Goal: Transaction & Acquisition: Purchase product/service

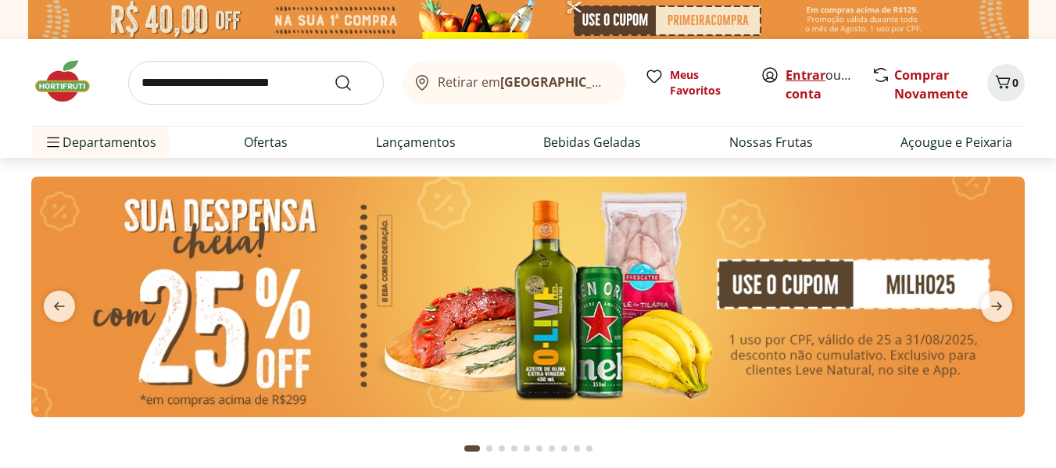
click at [815, 79] on link "Entrar" at bounding box center [806, 74] width 40 height 17
click at [915, 90] on link "Comprar Novamente" at bounding box center [930, 84] width 73 height 36
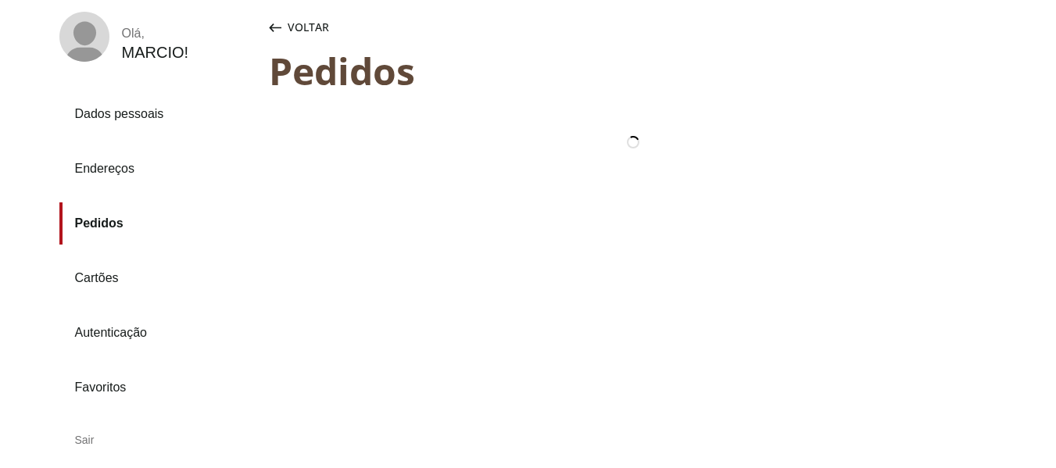
scroll to position [94, 0]
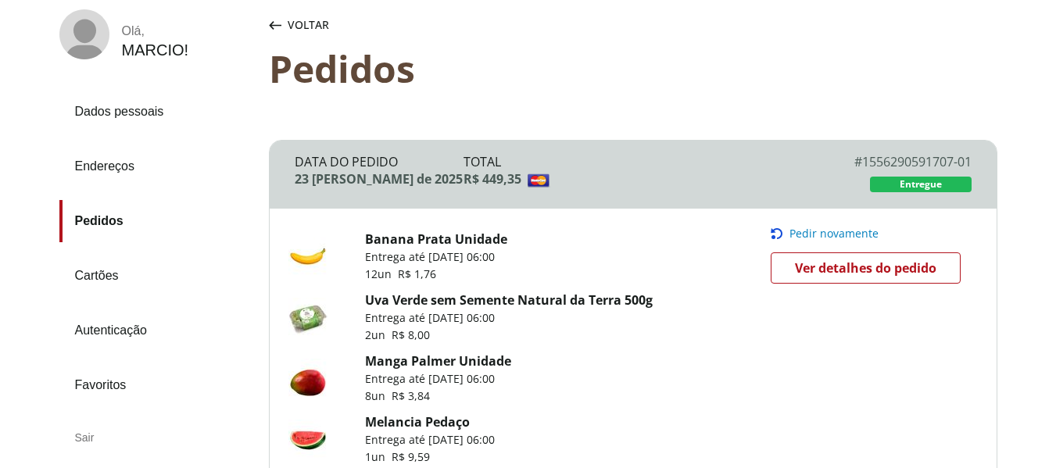
click at [847, 232] on span "Pedir novamente" at bounding box center [834, 233] width 89 height 13
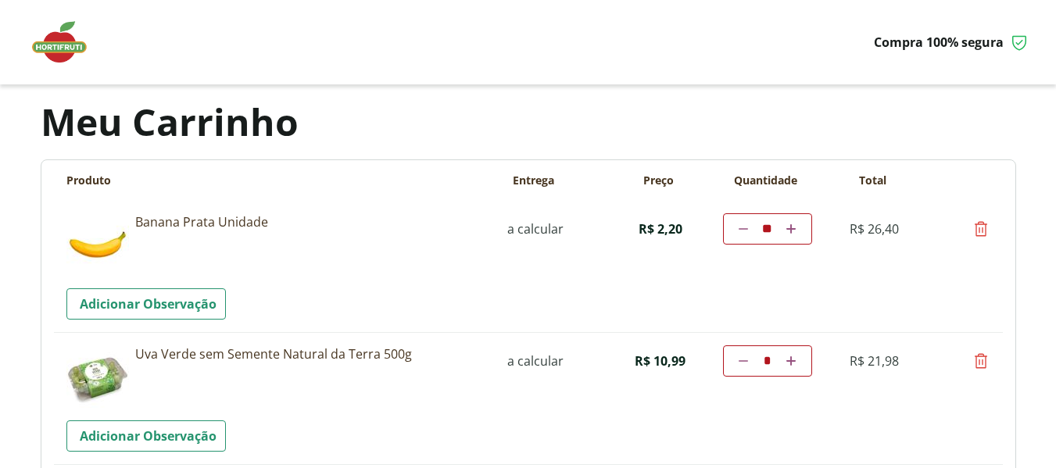
click at [792, 359] on icon at bounding box center [790, 360] width 9 height 9
type input "*"
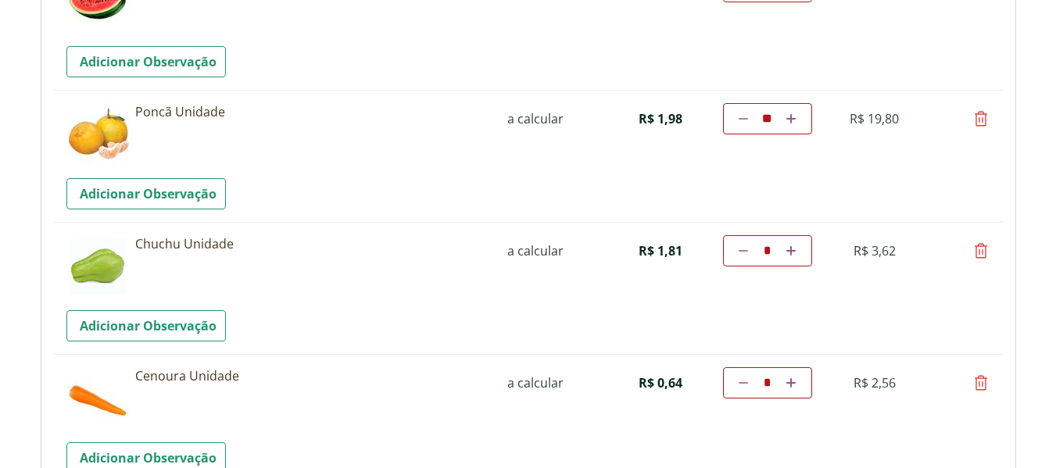
scroll to position [657, 0]
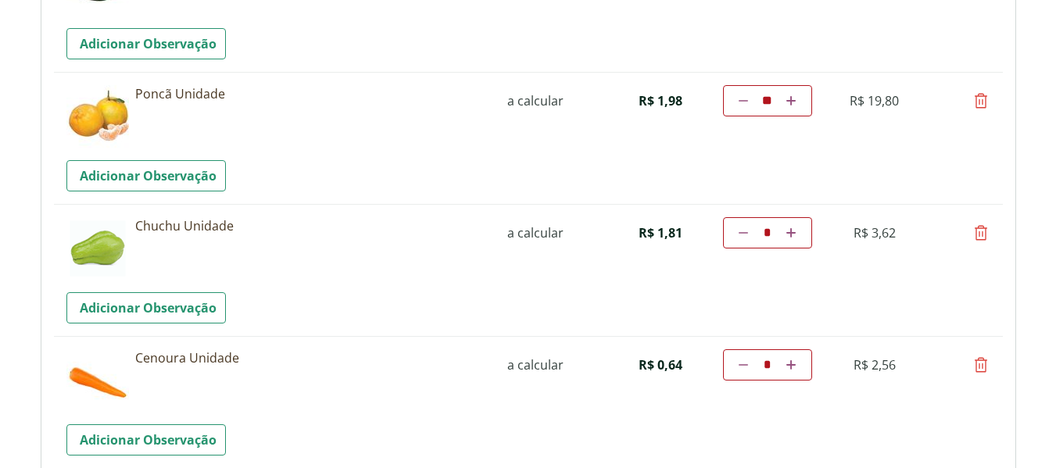
click at [788, 368] on icon at bounding box center [790, 364] width 9 height 9
type input "*"
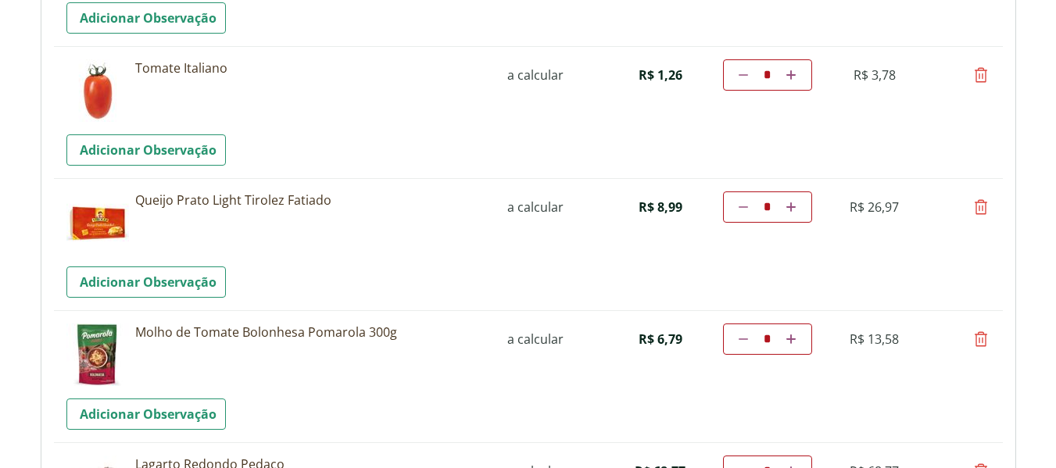
scroll to position [2022, 0]
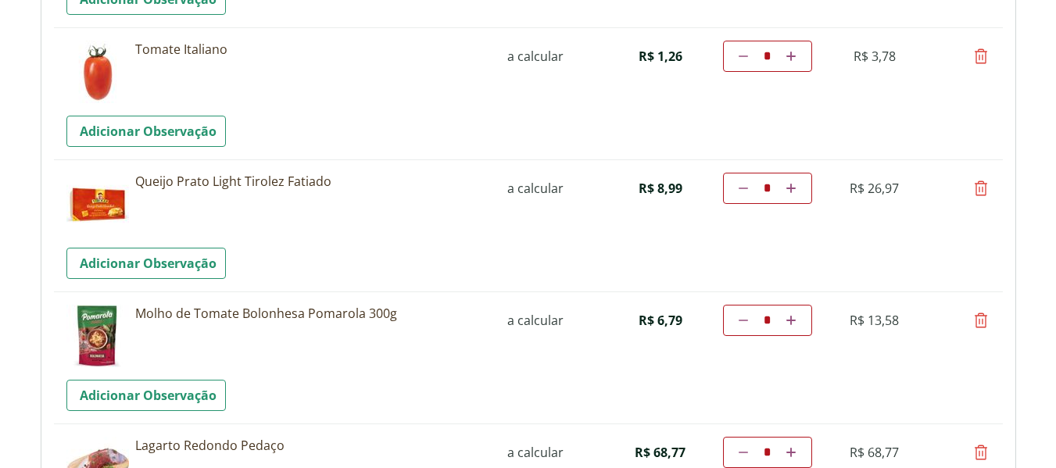
click at [979, 318] on icon at bounding box center [981, 320] width 19 height 19
type input "*"
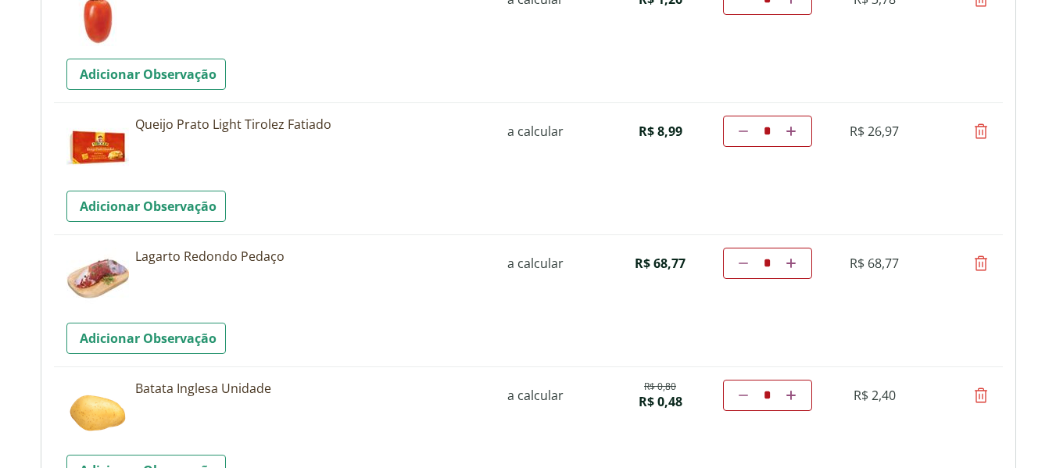
scroll to position [2085, 0]
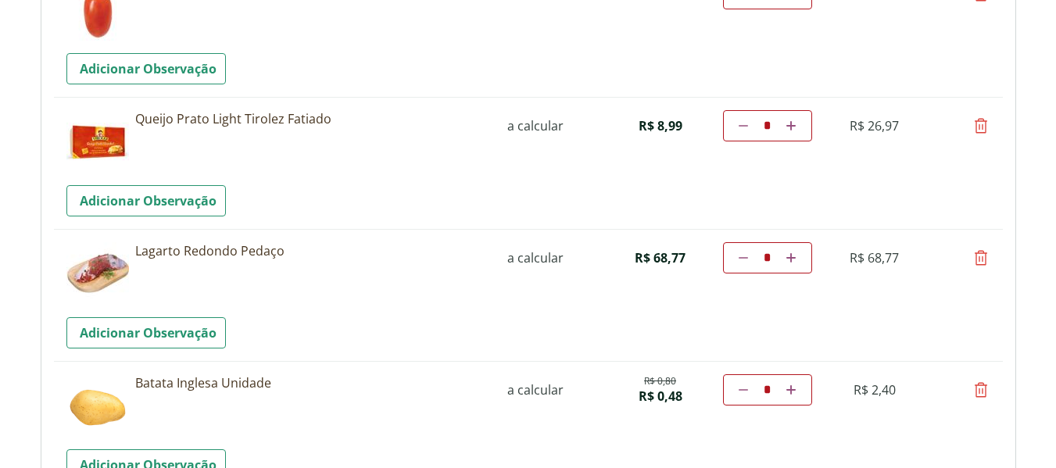
click at [974, 260] on icon at bounding box center [981, 258] width 19 height 19
type input "*"
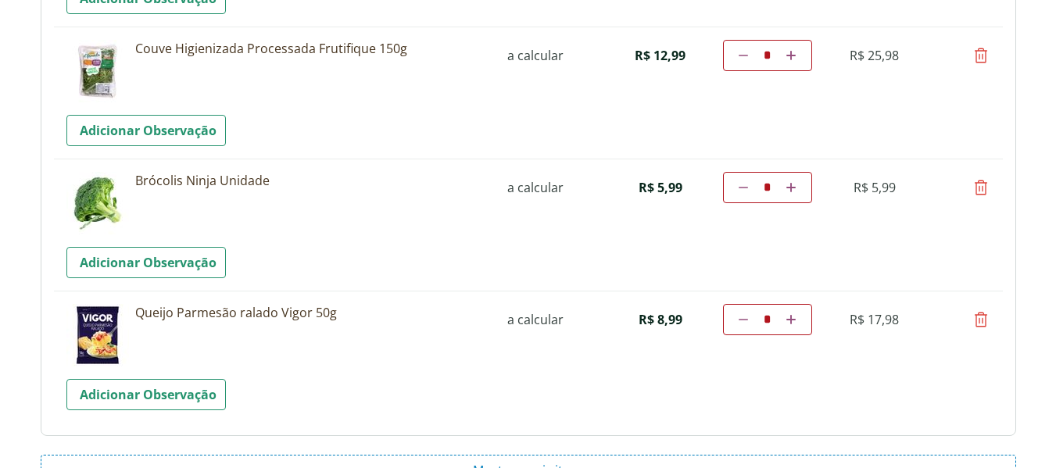
scroll to position [2429, 0]
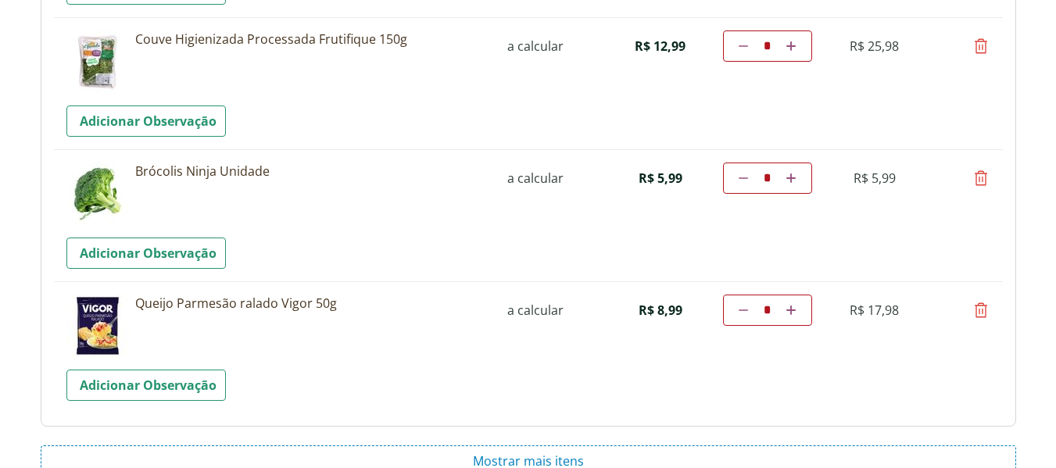
click at [981, 313] on icon at bounding box center [981, 310] width 19 height 19
type input "*"
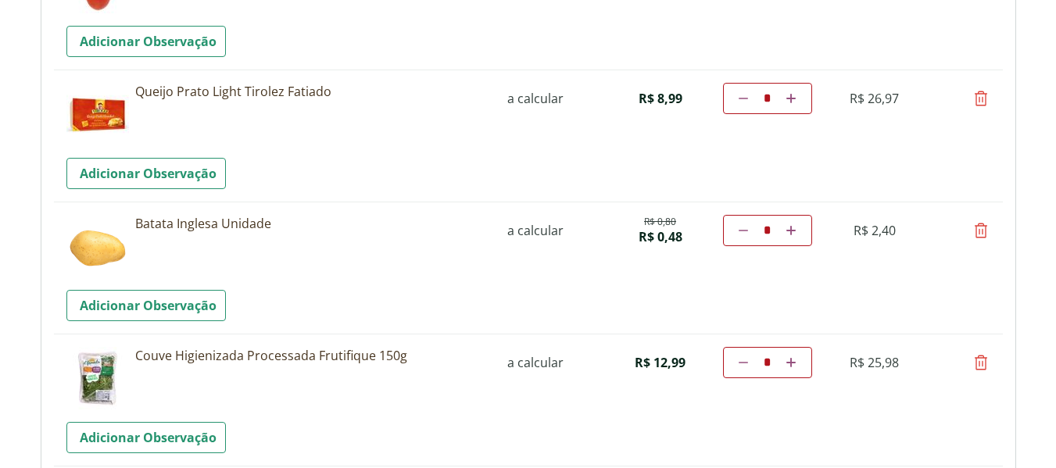
scroll to position [2149, 0]
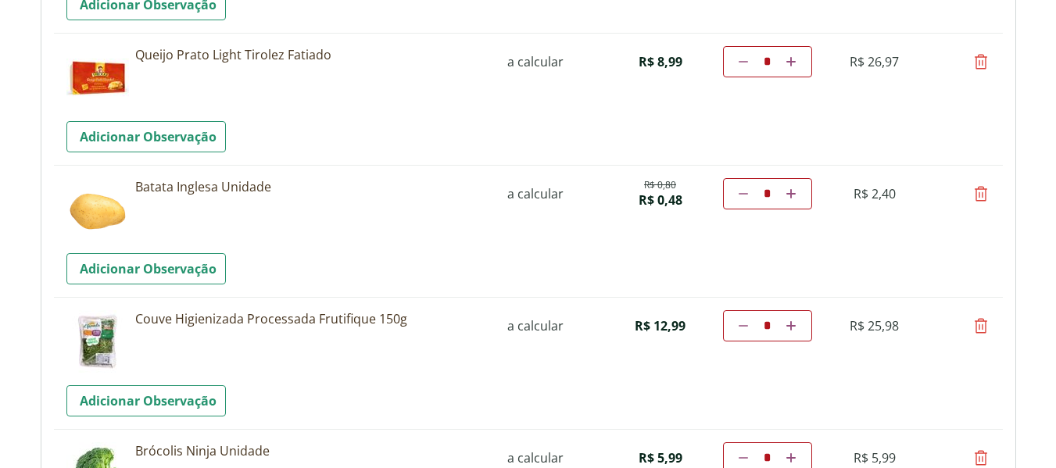
click at [979, 66] on icon at bounding box center [981, 61] width 19 height 19
type input "*"
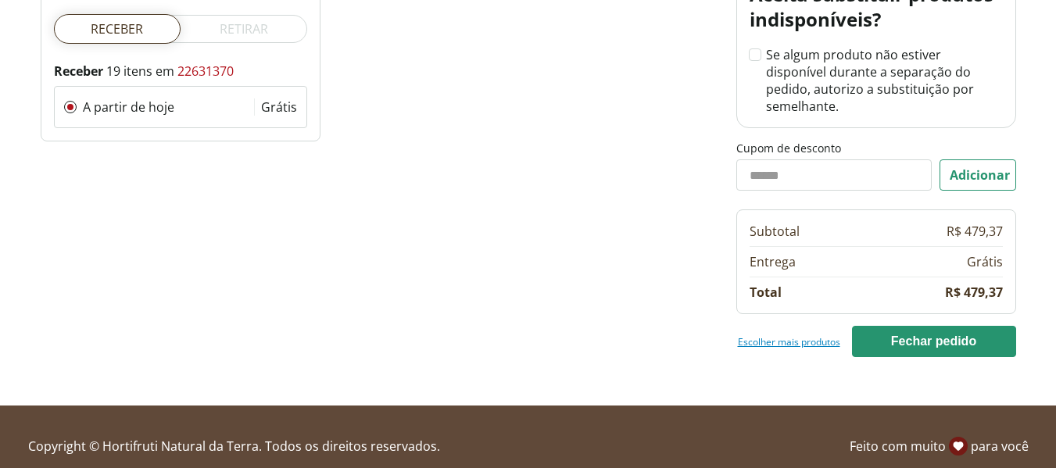
scroll to position [2783, 0]
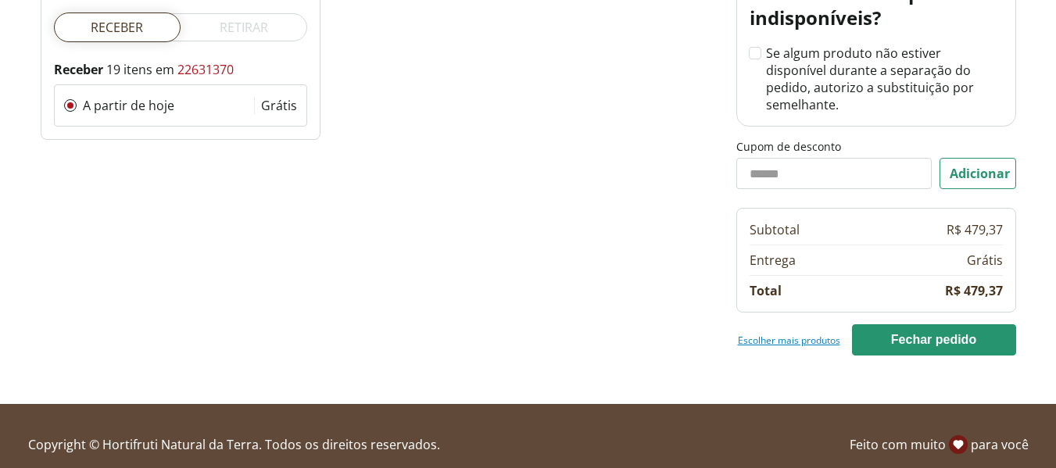
click at [756, 334] on link "Escolher mais produtos" at bounding box center [789, 340] width 102 height 13
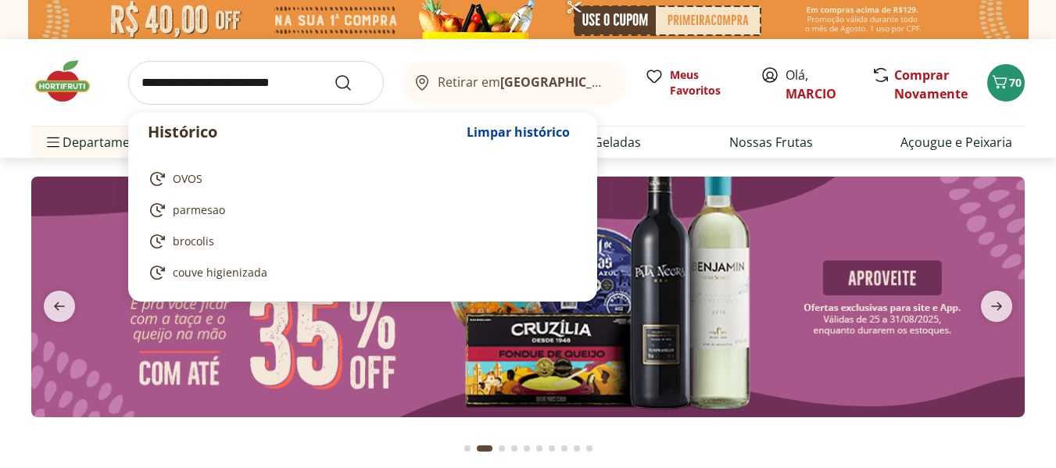
click at [169, 83] on input "search" at bounding box center [256, 83] width 256 height 44
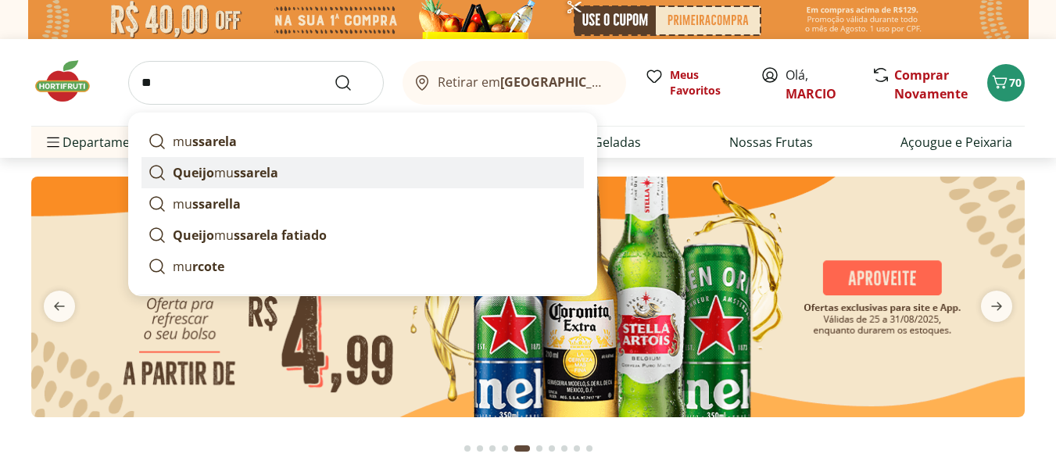
click at [200, 179] on strong "Queijo" at bounding box center [193, 172] width 41 height 17
type input "**********"
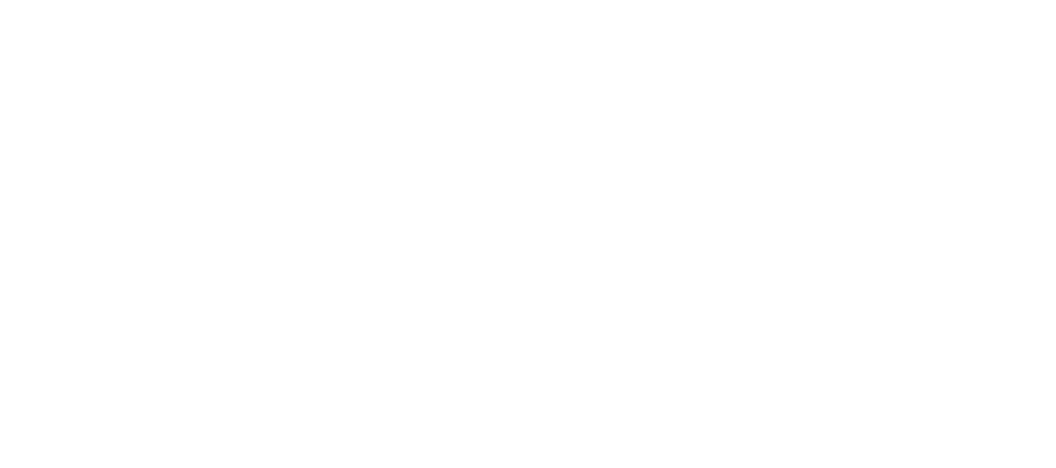
select select "**********"
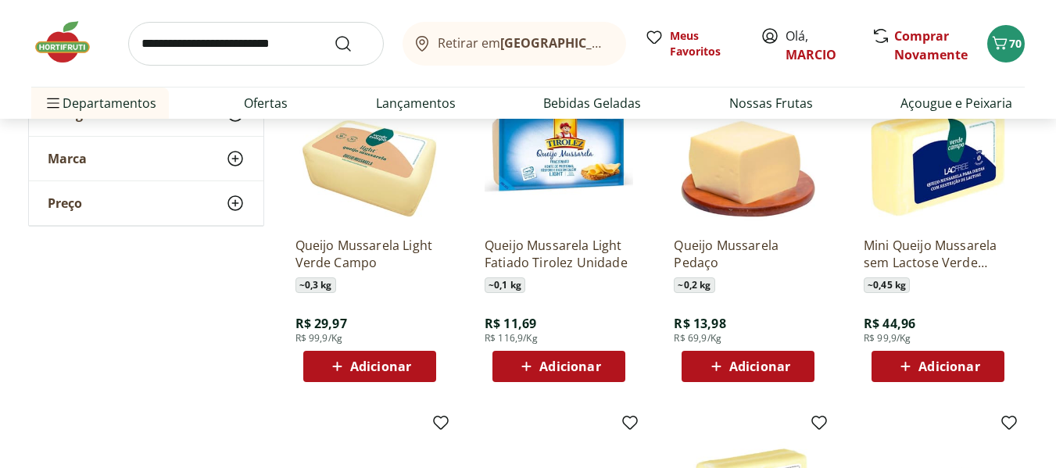
scroll to position [625, 0]
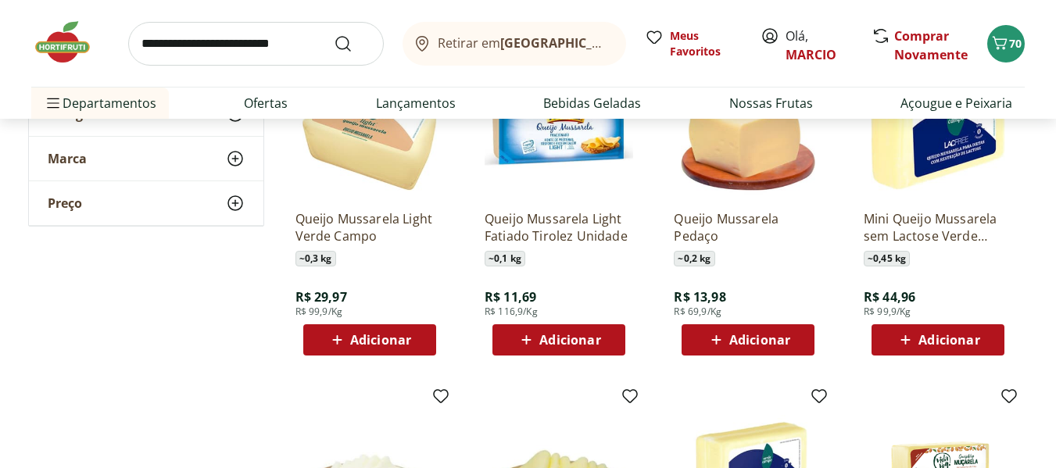
click at [553, 341] on span "Adicionar" at bounding box center [569, 340] width 61 height 13
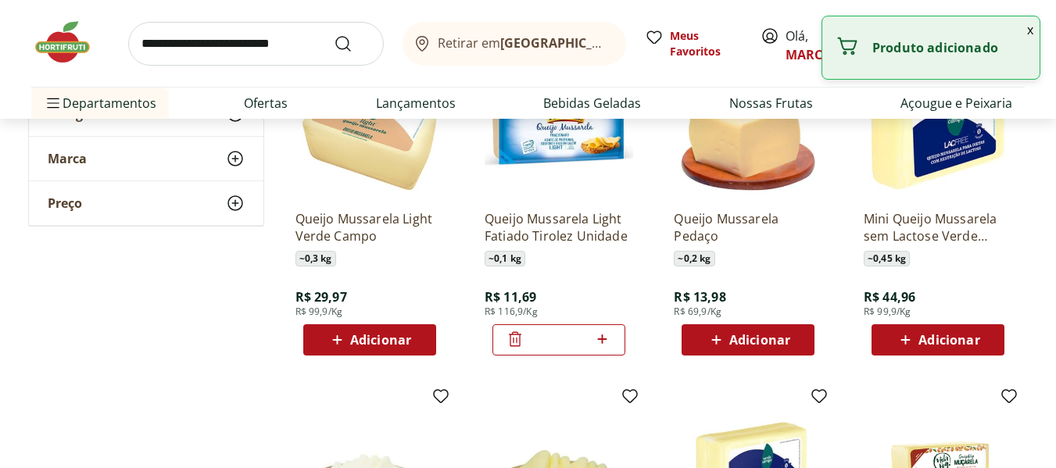
click at [563, 336] on input "*" at bounding box center [559, 339] width 69 height 17
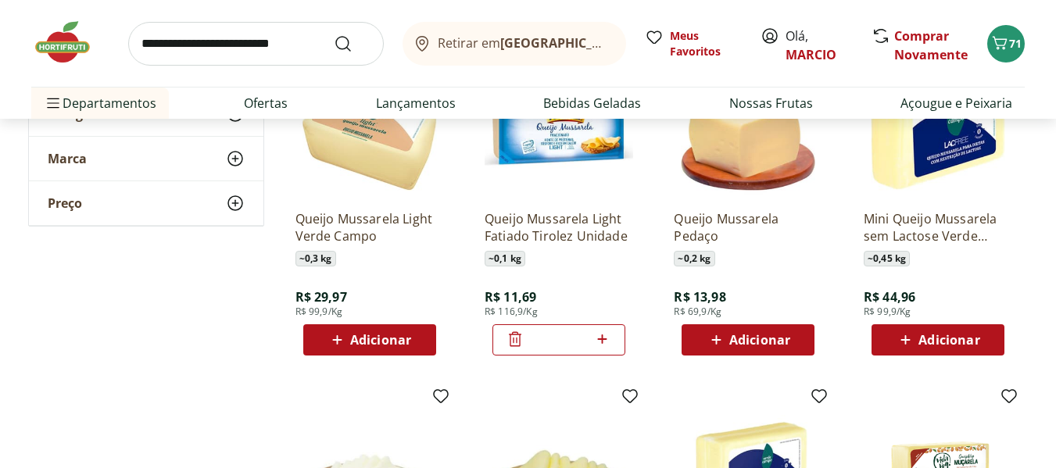
type input "*"
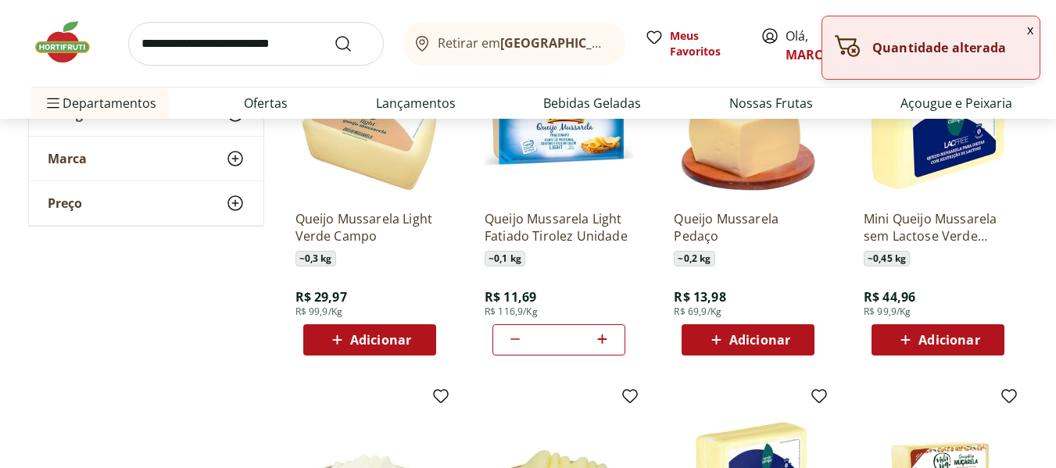
click at [545, 397] on img at bounding box center [559, 467] width 149 height 149
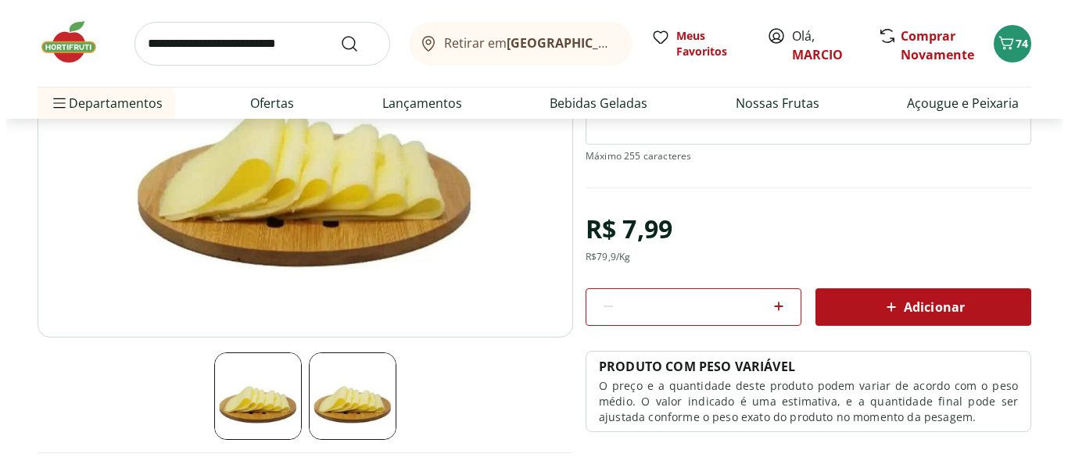
scroll to position [313, 0]
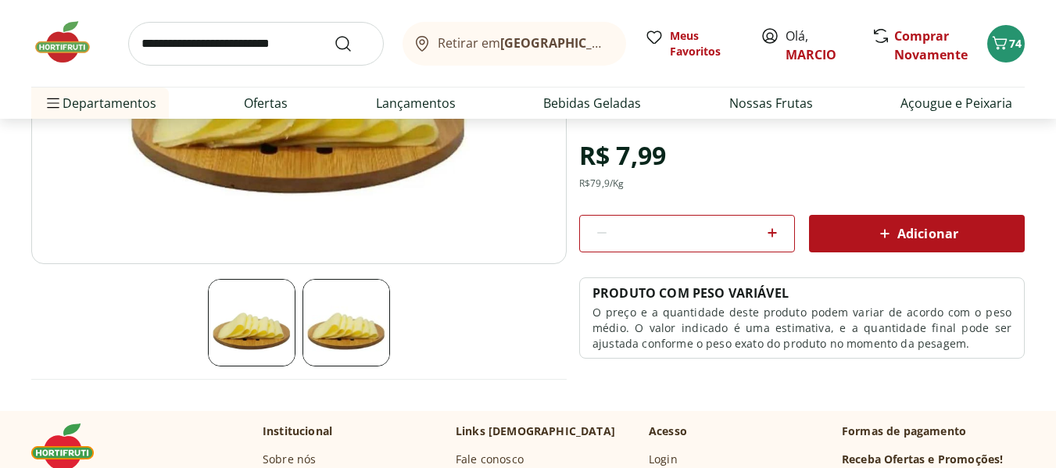
click at [772, 233] on icon at bounding box center [772, 232] width 9 height 9
type input "*"
click at [926, 242] on span "Adicionar" at bounding box center [917, 233] width 83 height 19
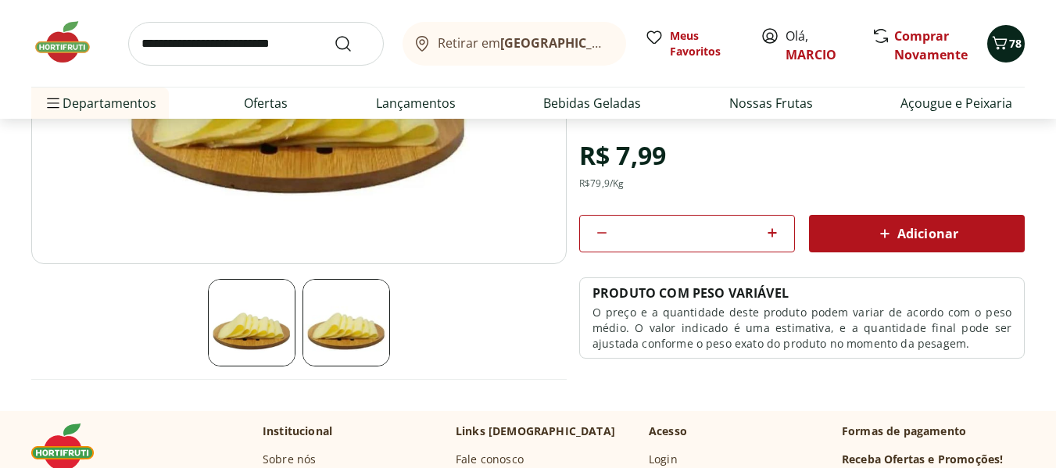
click at [1003, 39] on icon "Carrinho" at bounding box center [1000, 42] width 15 height 13
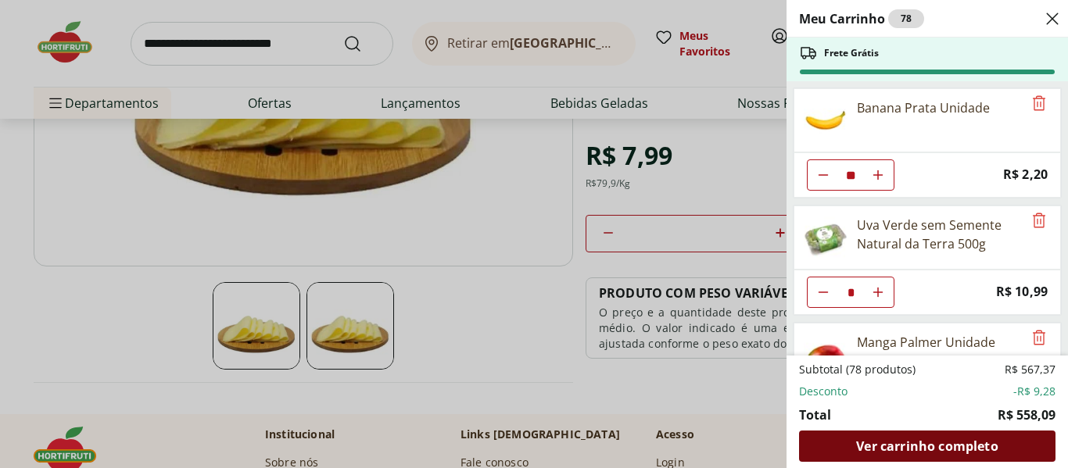
click at [987, 444] on span "Ver carrinho completo" at bounding box center [926, 446] width 141 height 13
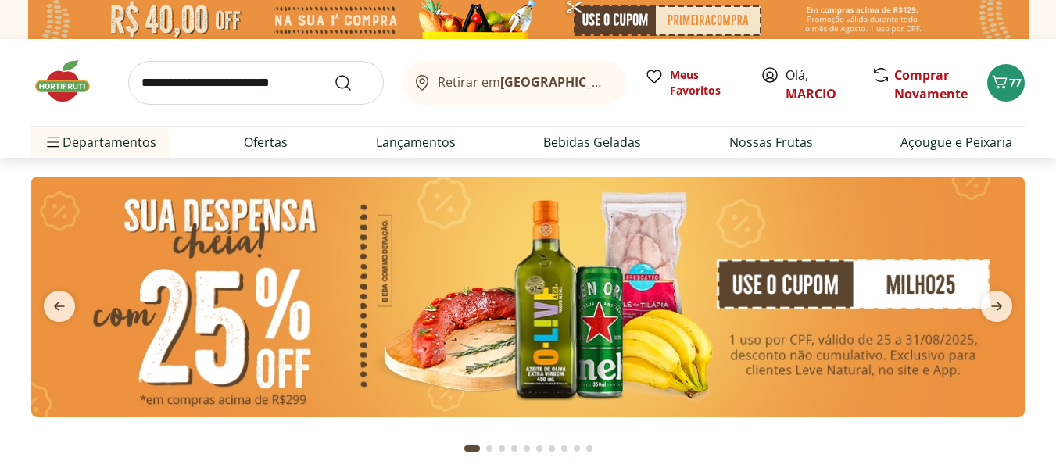
click at [888, 285] on img at bounding box center [528, 297] width 994 height 241
click at [1003, 78] on icon "Carrinho" at bounding box center [1000, 81] width 15 height 13
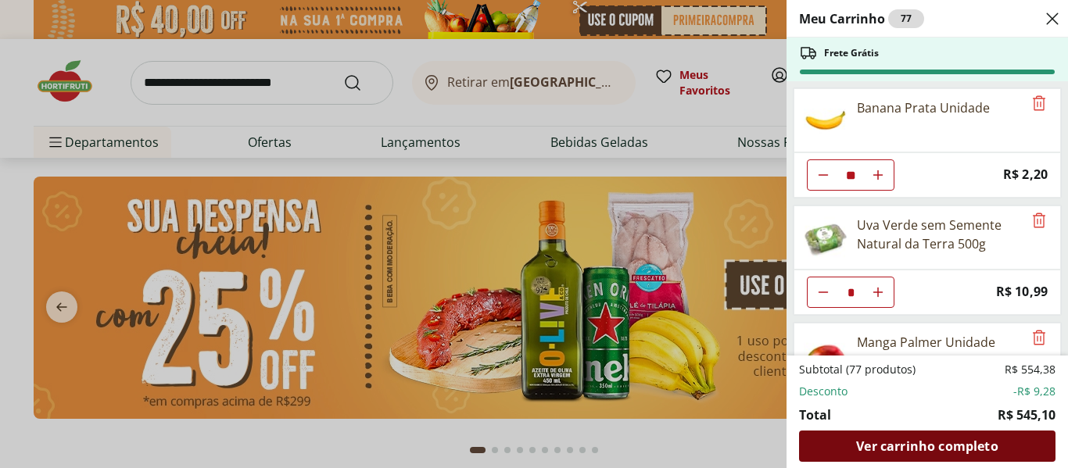
click at [894, 447] on span "Ver carrinho completo" at bounding box center [926, 446] width 141 height 13
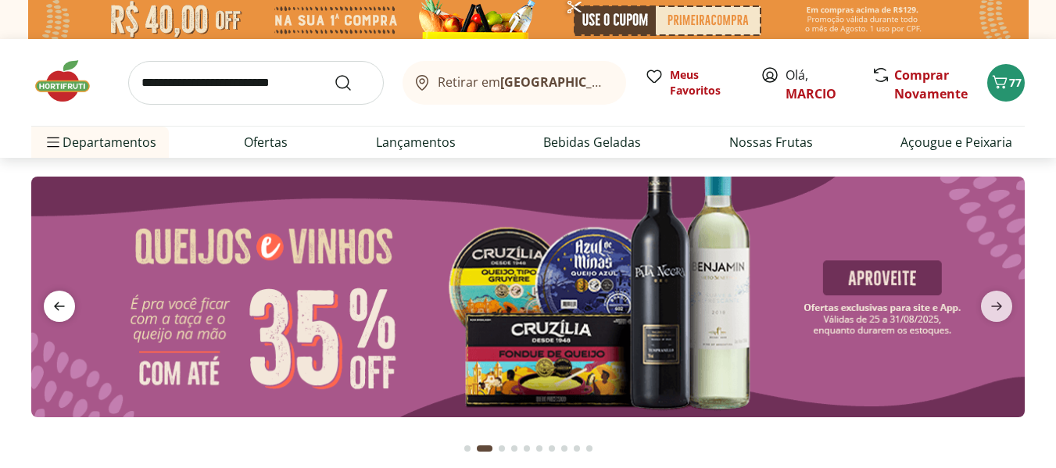
click at [65, 302] on icon "previous" at bounding box center [59, 306] width 19 height 19
click at [61, 311] on icon "previous" at bounding box center [59, 306] width 19 height 19
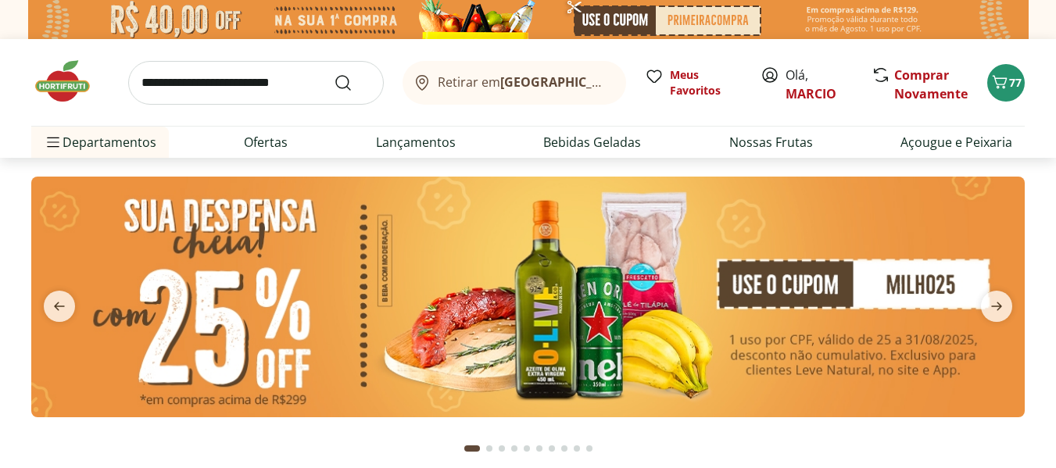
click at [783, 289] on img at bounding box center [528, 297] width 994 height 241
click at [927, 292] on img at bounding box center [528, 297] width 994 height 241
click at [998, 86] on icon "Carrinho" at bounding box center [1000, 81] width 15 height 13
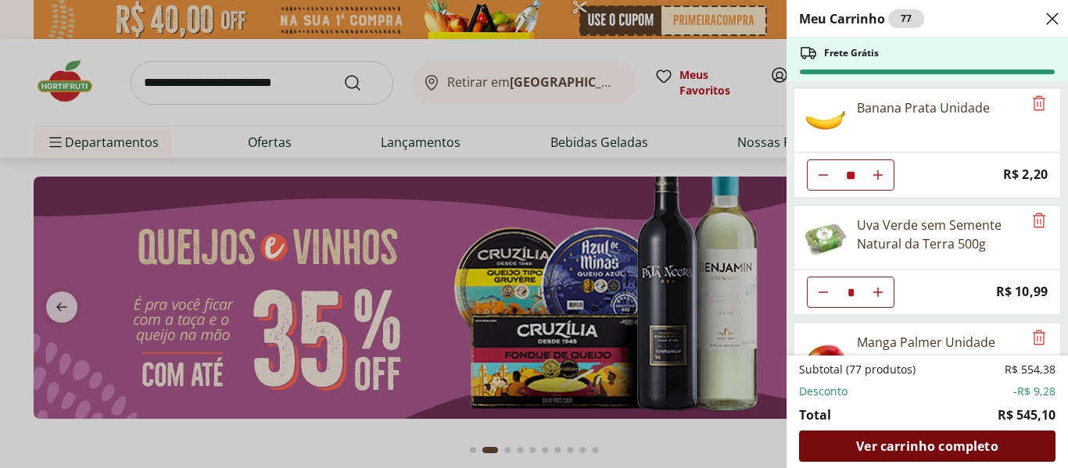
click at [928, 455] on div "Ver carrinho completo" at bounding box center [927, 446] width 256 height 31
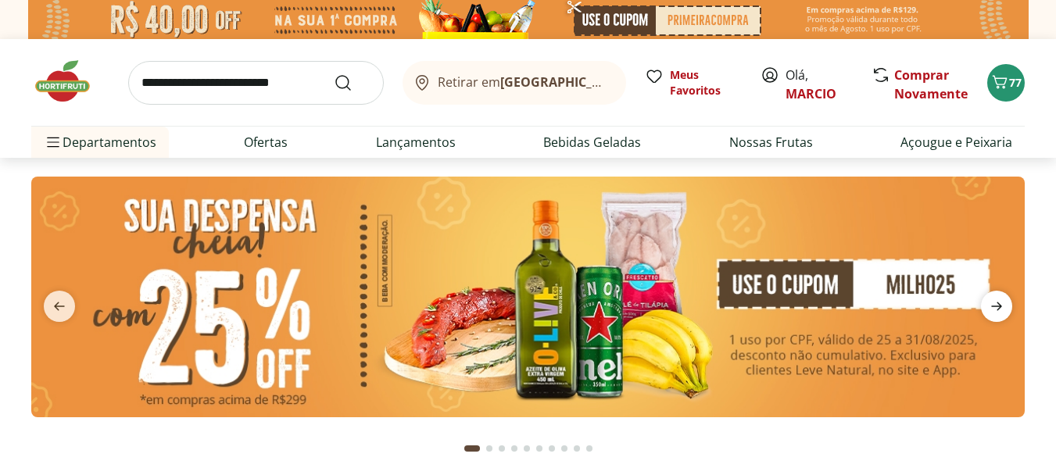
click at [1001, 303] on icon "next" at bounding box center [996, 306] width 19 height 19
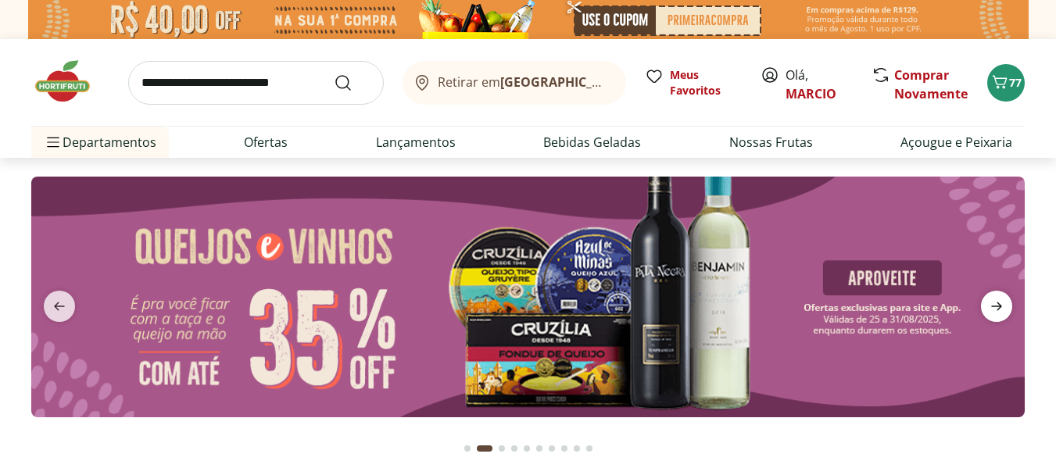
click at [1001, 303] on icon "next" at bounding box center [996, 306] width 19 height 19
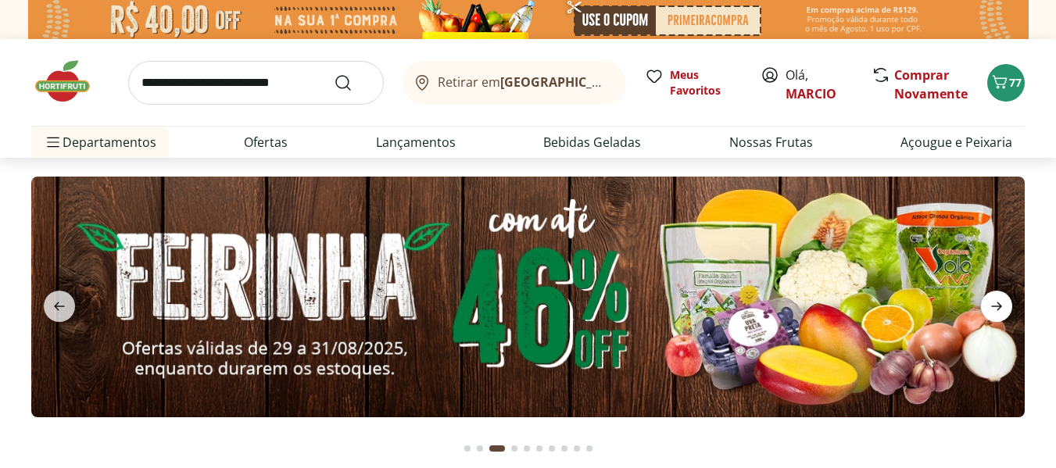
click at [1001, 303] on icon "next" at bounding box center [996, 306] width 19 height 19
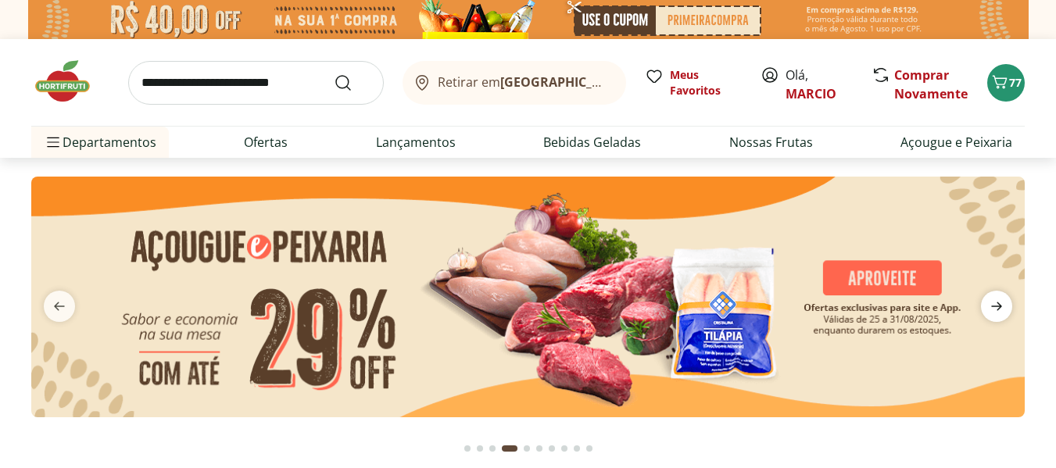
click at [1001, 303] on icon "next" at bounding box center [996, 306] width 19 height 19
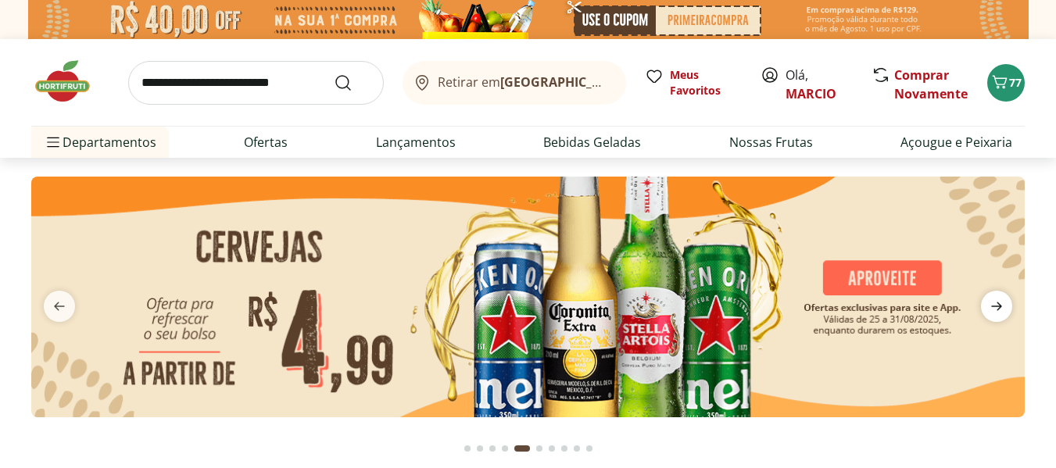
click at [1001, 303] on icon "next" at bounding box center [996, 306] width 19 height 19
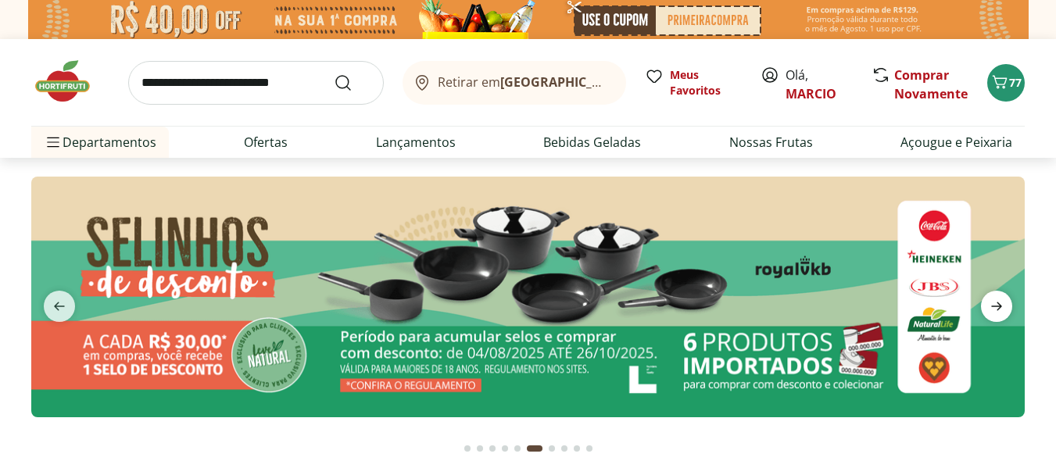
click at [1001, 303] on icon "next" at bounding box center [996, 306] width 19 height 19
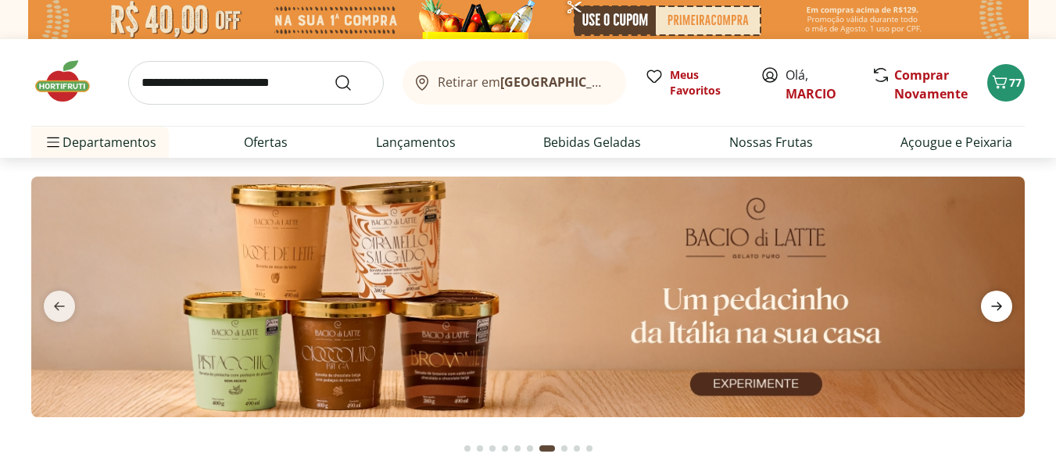
click at [1001, 303] on icon "next" at bounding box center [996, 306] width 19 height 19
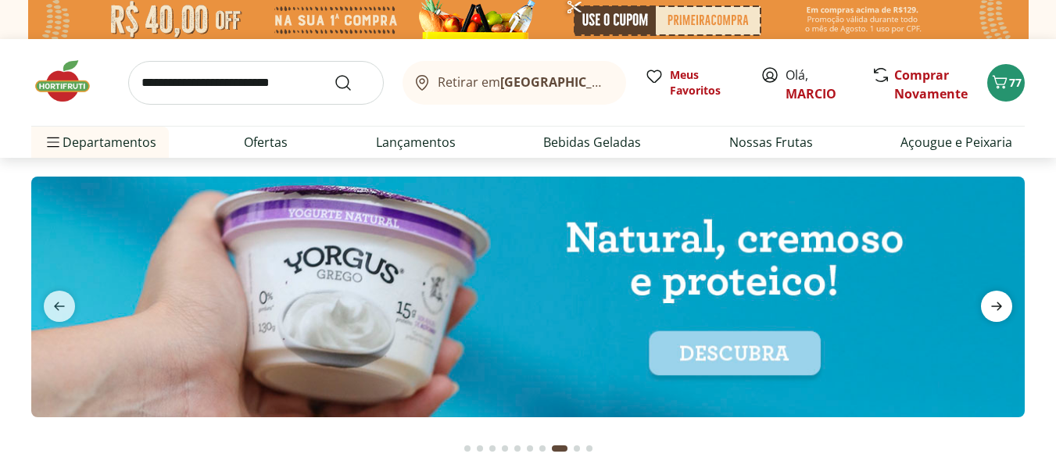
click at [1001, 303] on icon "next" at bounding box center [996, 306] width 19 height 19
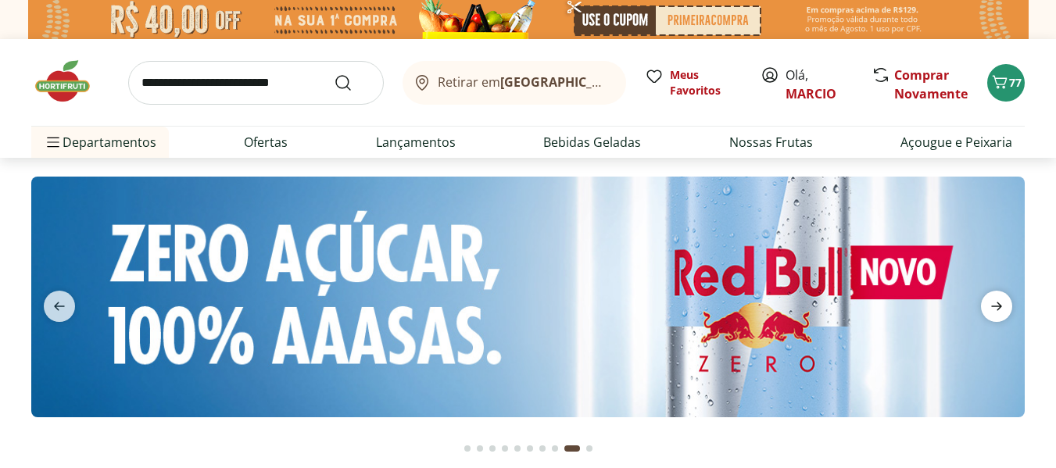
click at [1001, 303] on icon "next" at bounding box center [996, 306] width 19 height 19
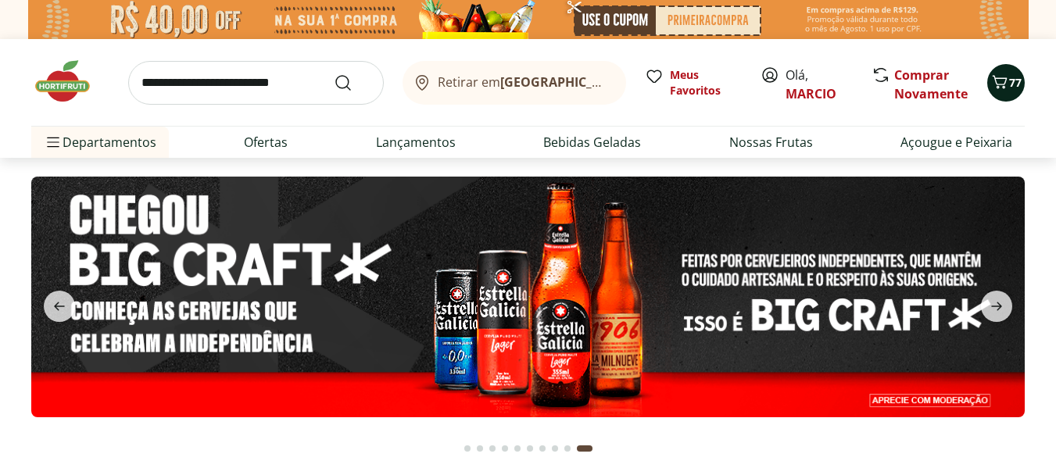
click at [990, 81] on icon "Carrinho" at bounding box center [999, 82] width 19 height 19
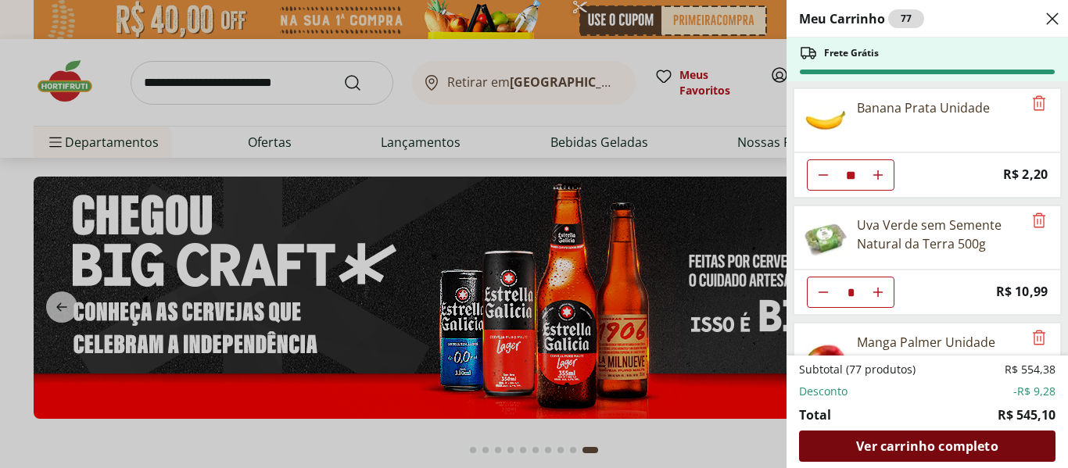
click at [990, 434] on div "Ver carrinho completo" at bounding box center [927, 446] width 256 height 31
